Goal: Task Accomplishment & Management: Manage account settings

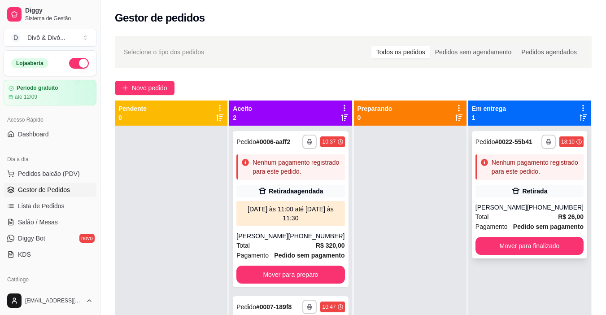
click at [520, 252] on button "Mover para finalizado" at bounding box center [530, 246] width 108 height 18
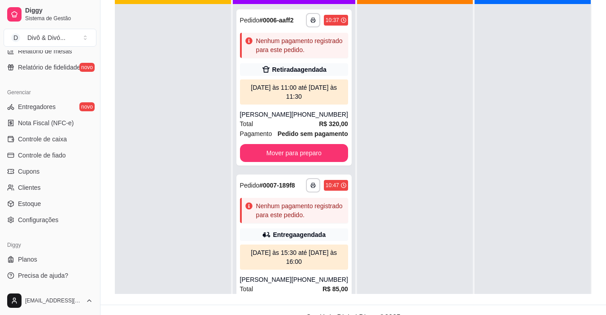
scroll to position [137, 0]
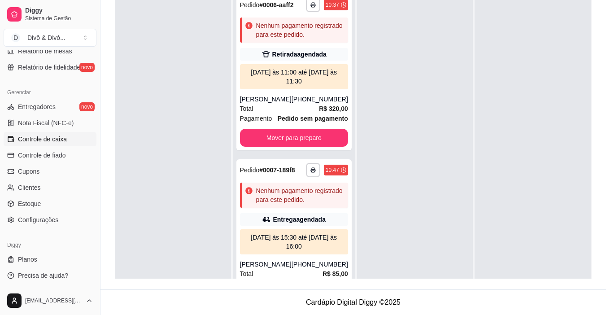
click at [19, 143] on span "Controle de caixa" at bounding box center [42, 139] width 49 height 9
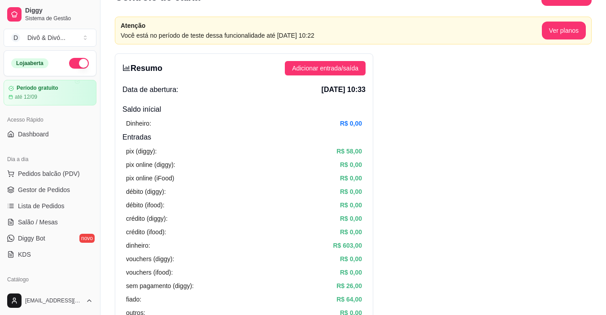
scroll to position [45, 0]
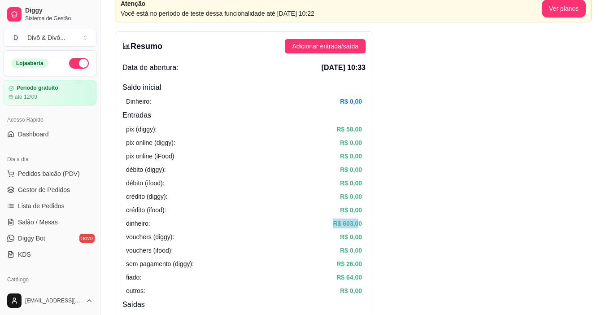
drag, startPoint x: 322, startPoint y: 220, endPoint x: 360, endPoint y: 226, distance: 38.2
click at [360, 226] on div "dinheiro: R$ 603,00" at bounding box center [244, 223] width 236 height 10
click at [366, 222] on div "Resumo Adicionar entrada/saída Data de abertura: [DATE] 10:33 Saldo inícial Din…" at bounding box center [244, 268] width 258 height 474
drag, startPoint x: 331, startPoint y: 261, endPoint x: 375, endPoint y: 262, distance: 44.4
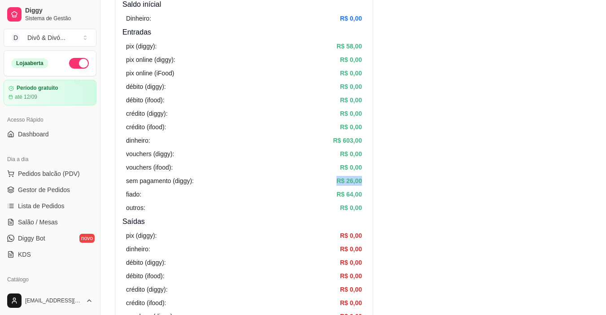
scroll to position [135, 0]
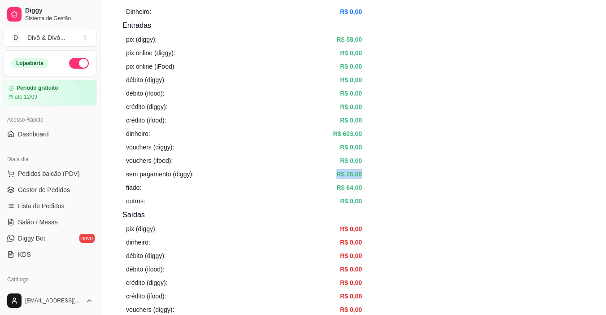
click at [346, 173] on article "R$ 26,00" at bounding box center [349, 174] width 26 height 10
click at [43, 203] on span "Lista de Pedidos" at bounding box center [41, 205] width 47 height 9
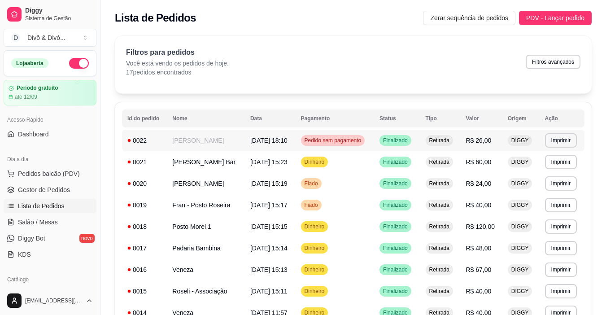
click at [185, 135] on td "[PERSON_NAME]" at bounding box center [206, 141] width 78 height 22
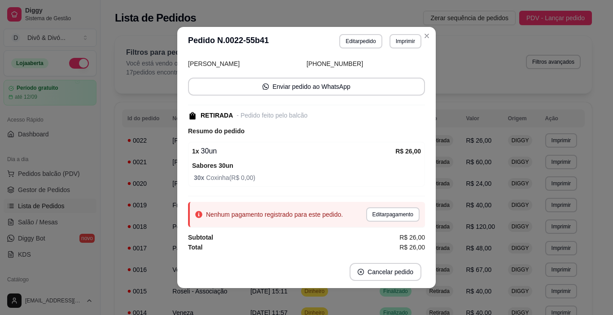
scroll to position [2, 0]
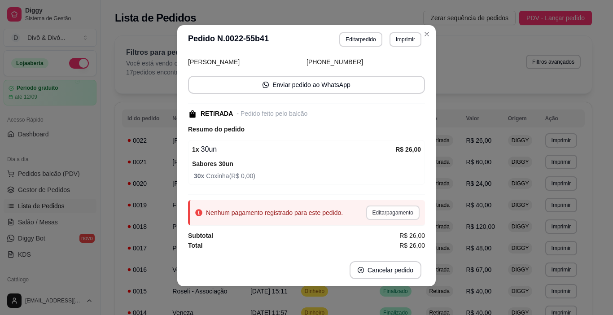
click at [393, 212] on button "Editar pagamento" at bounding box center [392, 212] width 53 height 14
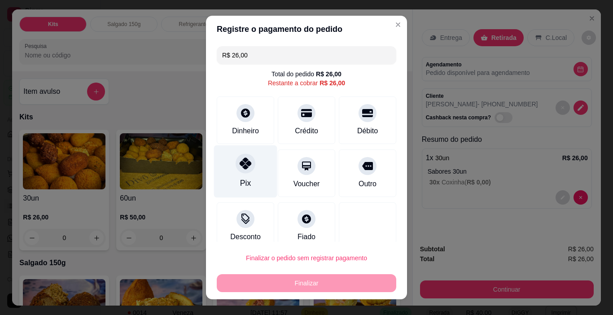
click at [252, 175] on div "Pix" at bounding box center [245, 171] width 63 height 52
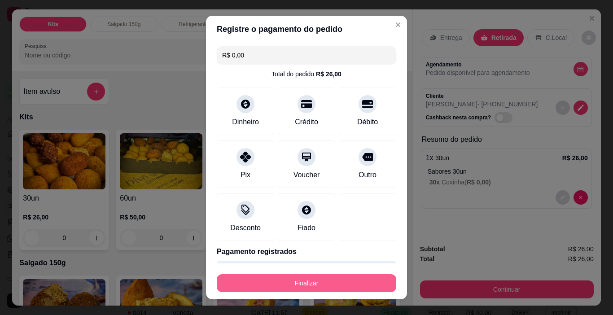
click at [289, 284] on button "Finalizar" at bounding box center [306, 283] width 179 height 18
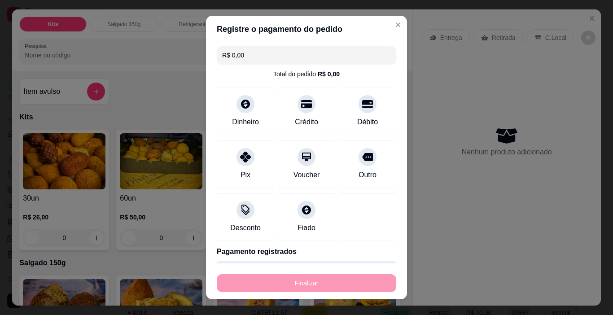
type input "-R$ 26,00"
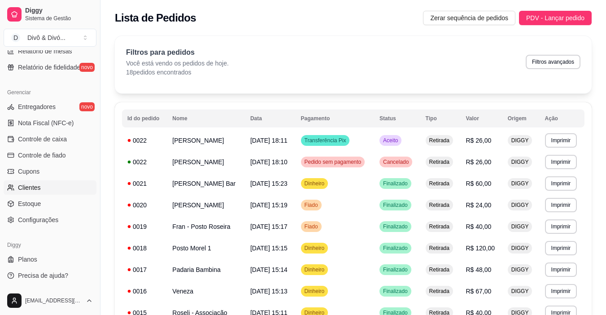
scroll to position [45, 0]
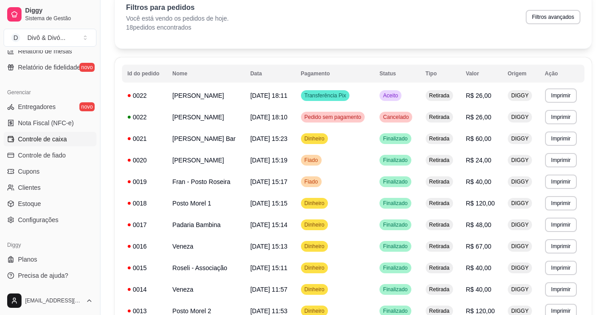
click at [54, 143] on span "Controle de caixa" at bounding box center [42, 139] width 49 height 9
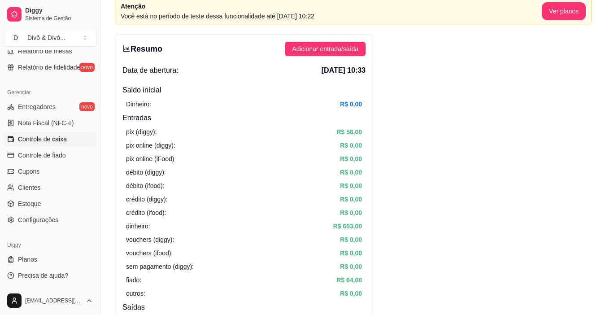
scroll to position [135, 0]
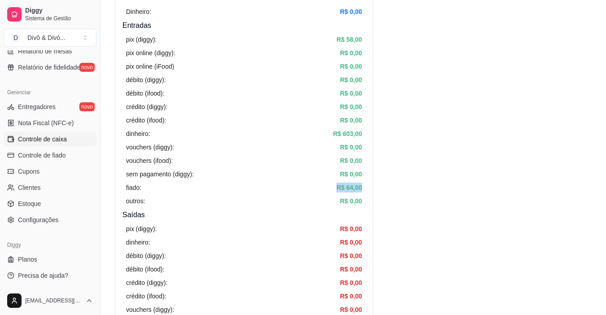
drag, startPoint x: 351, startPoint y: 184, endPoint x: 367, endPoint y: 185, distance: 15.7
click at [367, 185] on div "Resumo Adicionar entrada/saída Data de abertura: [DATE] 10:33 Saldo inícial Din…" at bounding box center [244, 179] width 258 height 474
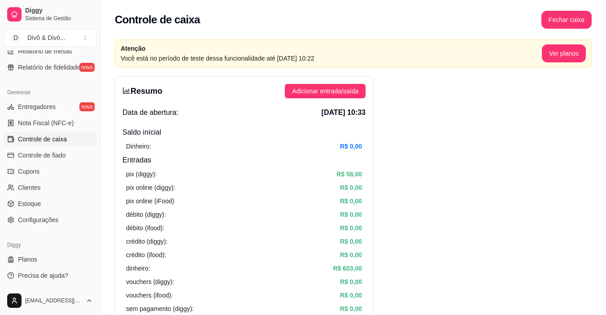
scroll to position [45, 0]
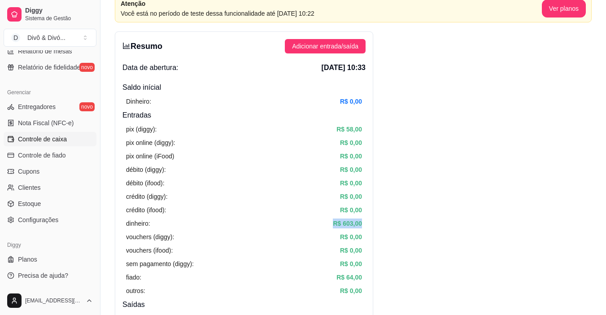
drag, startPoint x: 327, startPoint y: 224, endPoint x: 363, endPoint y: 223, distance: 36.8
click at [363, 223] on div "pix (diggy): R$ 58,00 pix online (diggy): R$ 0,00 pix online (iFood) R$ 0,00 dé…" at bounding box center [243, 210] width 243 height 179
drag, startPoint x: 336, startPoint y: 130, endPoint x: 400, endPoint y: 130, distance: 64.2
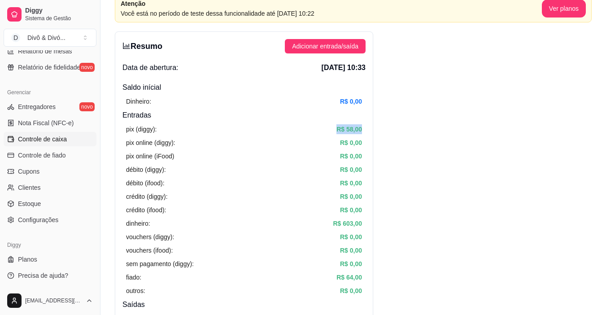
drag, startPoint x: 329, startPoint y: 223, endPoint x: 400, endPoint y: 225, distance: 70.9
drag, startPoint x: 126, startPoint y: 220, endPoint x: 367, endPoint y: 223, distance: 241.4
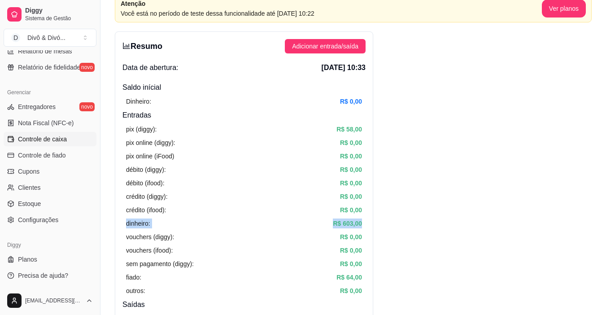
click at [367, 223] on div "Resumo Adicionar entrada/saída Data de abertura: [DATE] 10:33 Saldo inícial Din…" at bounding box center [244, 268] width 258 height 474
drag, startPoint x: 331, startPoint y: 275, endPoint x: 354, endPoint y: 276, distance: 23.3
click at [354, 276] on div "fiado: R$ 64,00" at bounding box center [244, 277] width 236 height 10
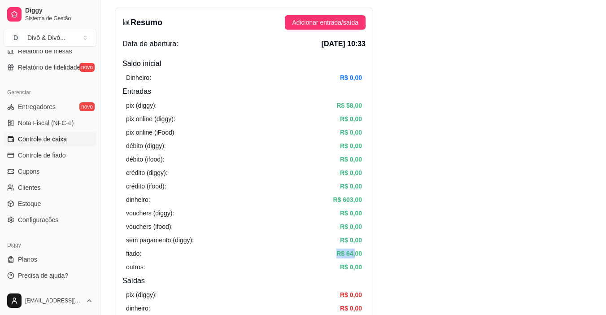
scroll to position [90, 0]
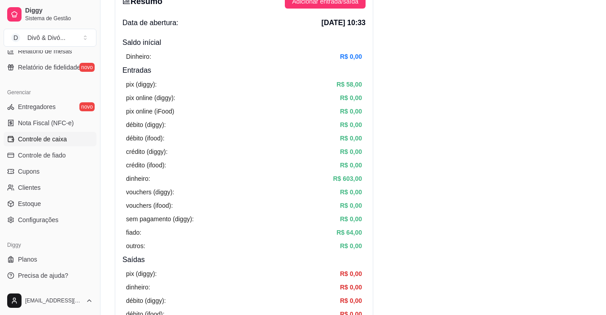
drag, startPoint x: 336, startPoint y: 84, endPoint x: 380, endPoint y: 89, distance: 45.1
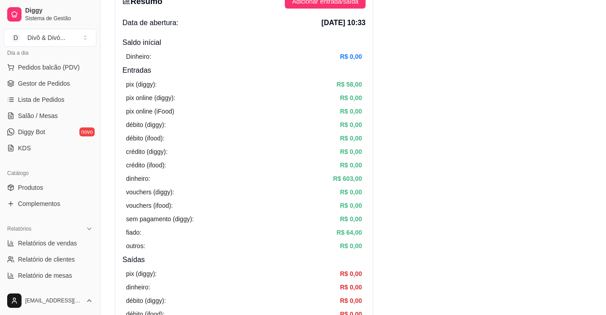
scroll to position [0, 0]
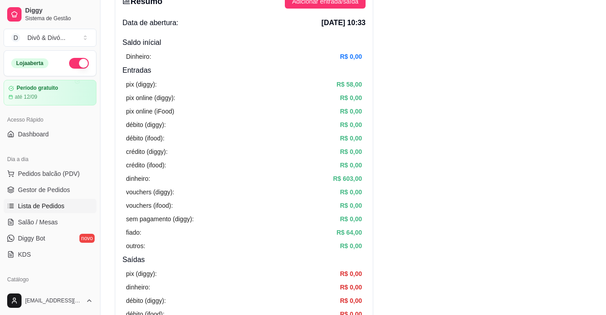
click at [44, 212] on link "Lista de Pedidos" at bounding box center [50, 206] width 93 height 14
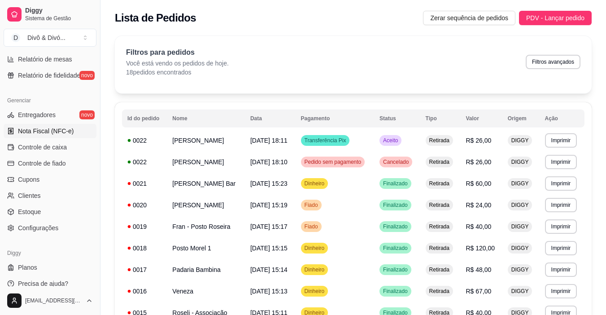
scroll to position [331, 0]
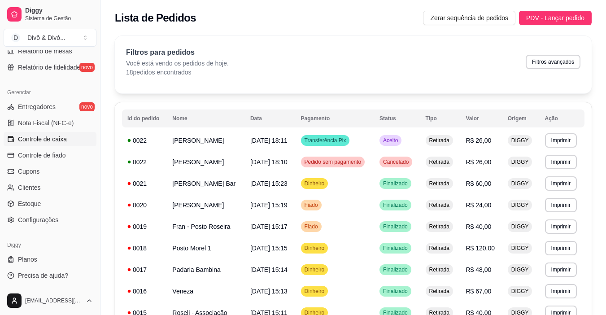
click at [52, 139] on span "Controle de caixa" at bounding box center [42, 139] width 49 height 9
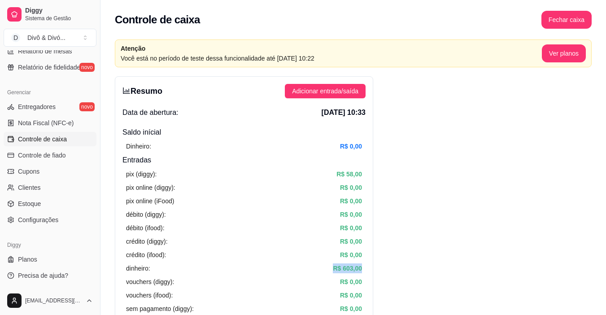
drag, startPoint x: 324, startPoint y: 267, endPoint x: 380, endPoint y: 268, distance: 56.1
